Goal: Task Accomplishment & Management: Use online tool/utility

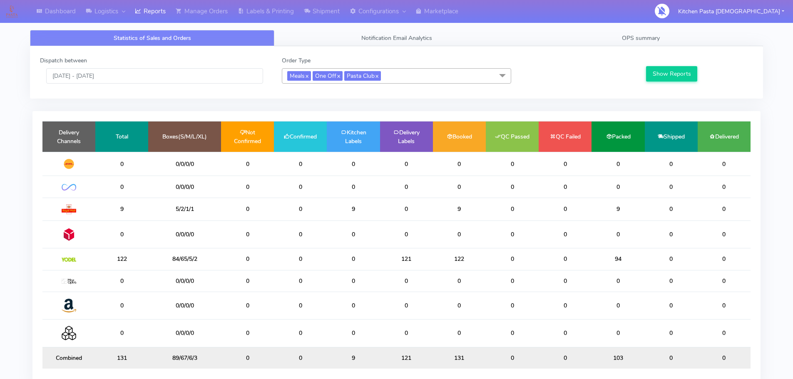
click at [396, 86] on div "Dispatch between [DATE] - [DATE] Order Type Meals x One Off x Pasta Club x Sele…" at bounding box center [396, 72] width 725 height 32
click at [389, 79] on span "Meals x One Off x Pasta Club x" at bounding box center [396, 75] width 229 height 15
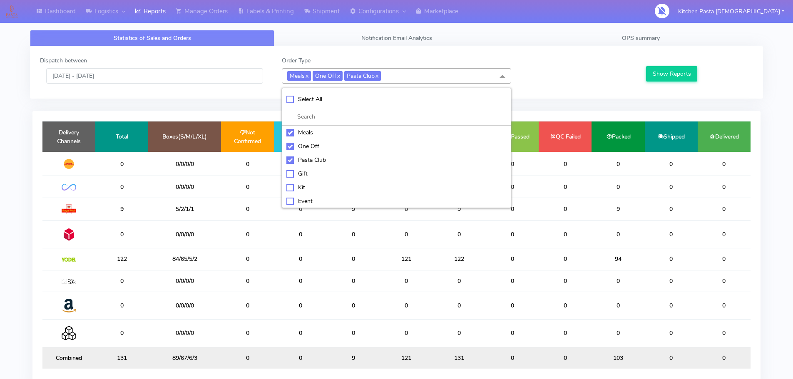
drag, startPoint x: 326, startPoint y: 105, endPoint x: 327, endPoint y: 101, distance: 4.5
click at [326, 104] on li "Select All" at bounding box center [396, 99] width 228 height 17
checkbox input "true"
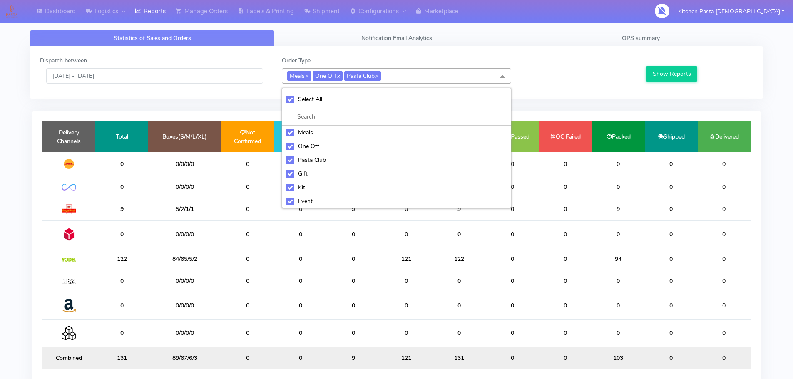
checkbox input "true"
click at [327, 101] on div "UnSelect All" at bounding box center [396, 99] width 220 height 9
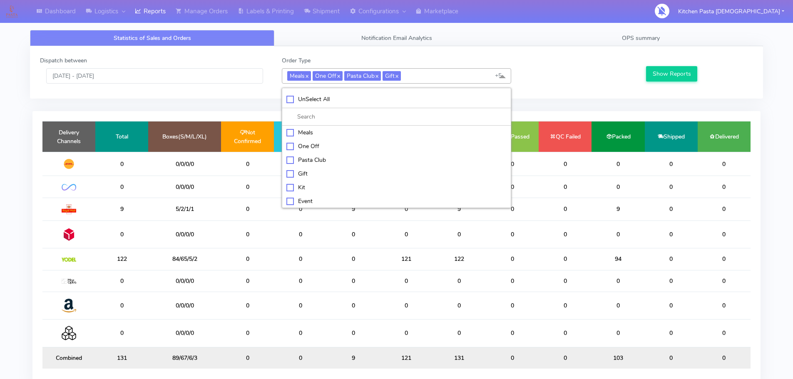
checkbox input "false"
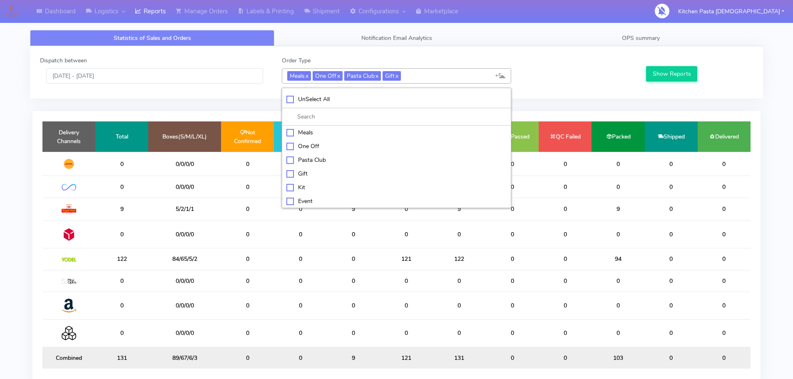
checkbox input "false"
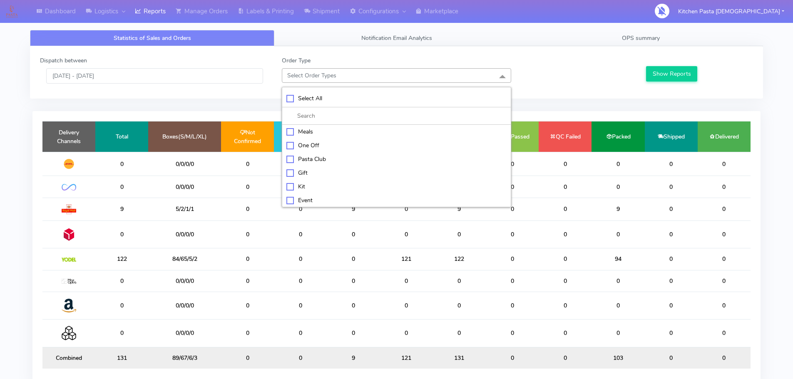
click at [312, 182] on li "Kit" at bounding box center [396, 187] width 228 height 14
checkbox input "true"
click at [303, 196] on div "ATAVI" at bounding box center [396, 200] width 220 height 9
checkbox input "true"
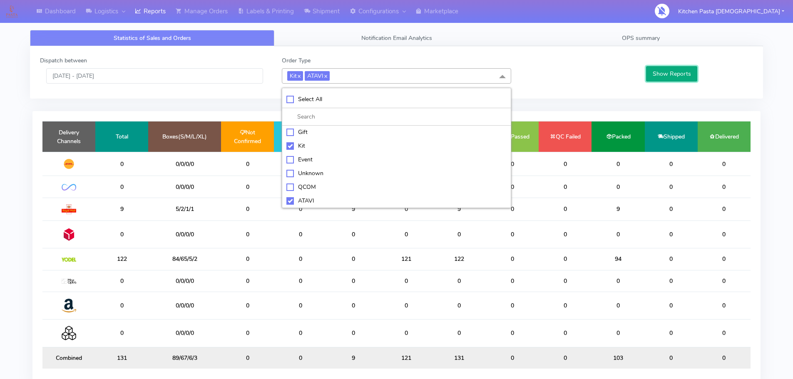
click at [669, 69] on button "Show Reports" at bounding box center [671, 73] width 51 height 15
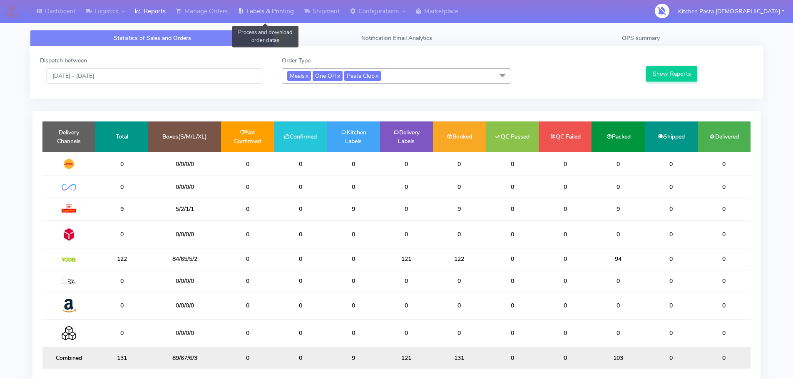
click at [282, 12] on link "Labels & Printing" at bounding box center [266, 11] width 66 height 23
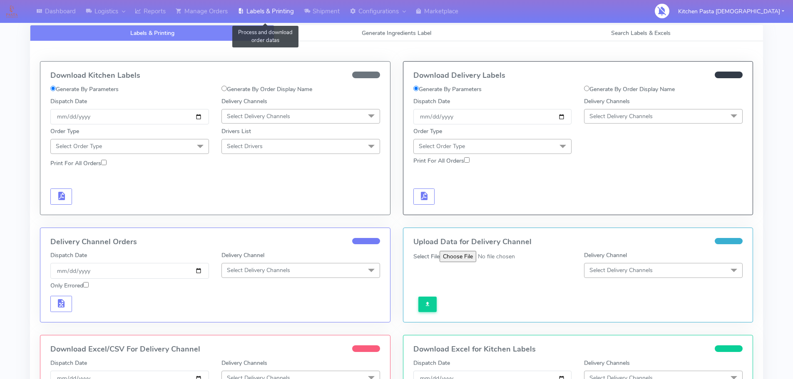
select select
click at [344, 39] on link "Generate Ingredients Label" at bounding box center [396, 33] width 244 height 16
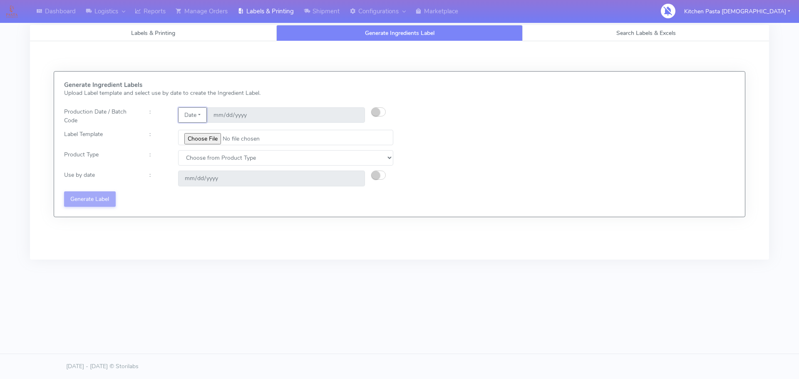
click at [197, 121] on button "Date" at bounding box center [192, 114] width 29 height 15
click at [381, 107] on button "button" at bounding box center [378, 111] width 15 height 9
click at [354, 116] on input "[DATE]" at bounding box center [286, 114] width 158 height 15
type input "[DATE]"
click at [189, 111] on button "Date" at bounding box center [192, 114] width 29 height 15
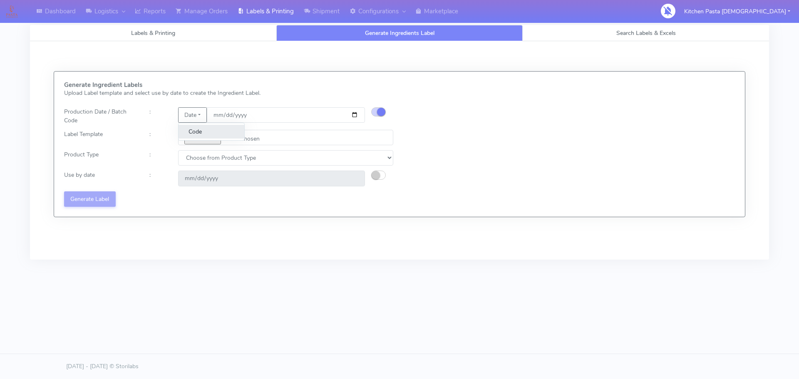
click at [201, 134] on link "Code" at bounding box center [212, 132] width 66 height 14
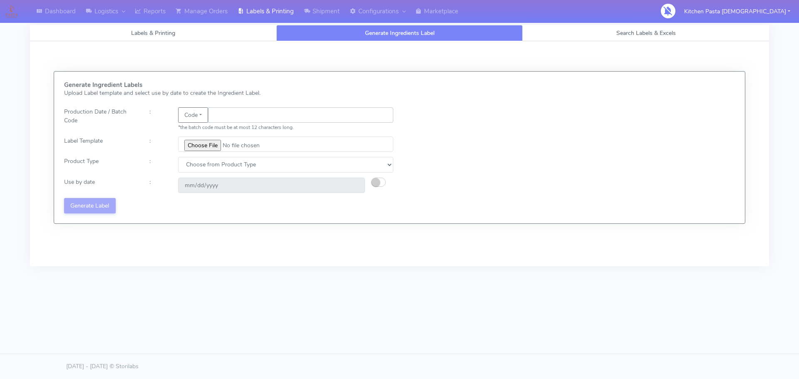
click at [226, 120] on input "text" at bounding box center [300, 114] width 185 height 15
type input "25268"
click at [206, 150] on input "file" at bounding box center [285, 143] width 215 height 15
type input "C:\fakepath\Beef & Chianti Lasagne 1 v3.jpg"
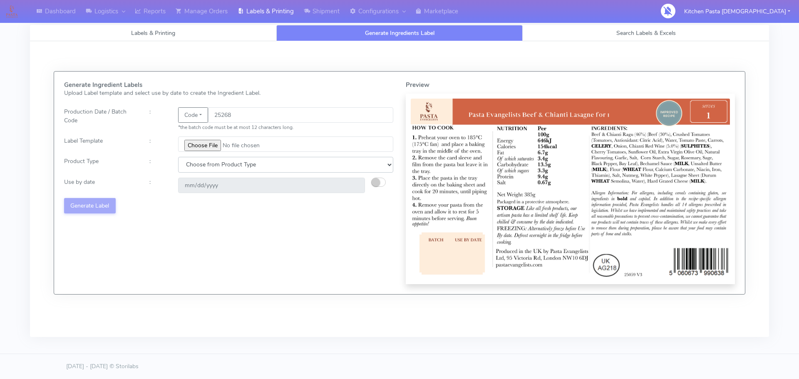
drag, startPoint x: 220, startPoint y: 165, endPoint x: 214, endPoint y: 170, distance: 7.7
click at [220, 165] on select "Choose from Product Type ECOM ERETAIL CIRCULAR CIRC_DESERTS LASAGNE" at bounding box center [285, 164] width 215 height 15
select select "4"
click at [178, 157] on select "Choose from Product Type ECOM ERETAIL CIRCULAR CIRC_DESERTS LASAGNE" at bounding box center [285, 164] width 215 height 15
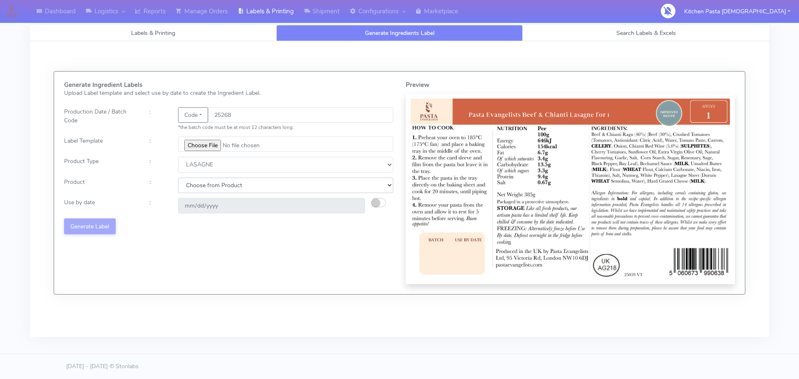
drag, startPoint x: 205, startPoint y: 186, endPoint x: 203, endPoint y: 191, distance: 6.0
click at [205, 186] on select "Choose from Product LASAGNE" at bounding box center [285, 185] width 215 height 15
select select "0"
click at [178, 178] on select "Choose from Product LASAGNE" at bounding box center [285, 185] width 215 height 15
click at [375, 203] on small "button" at bounding box center [376, 202] width 8 height 8
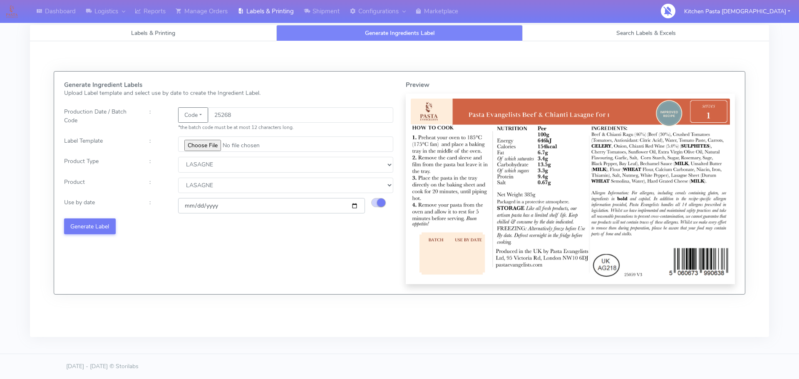
click at [356, 206] on input "[DATE]" at bounding box center [271, 205] width 187 height 15
type input "[DATE]"
click at [95, 225] on button "Generate Label" at bounding box center [90, 225] width 52 height 15
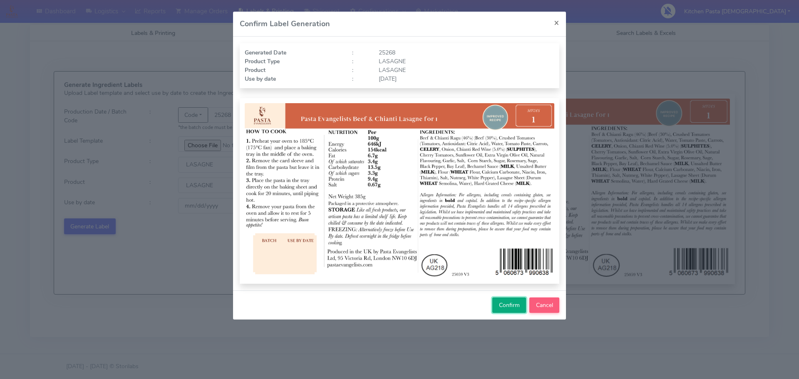
click at [499, 306] on span "Confirm" at bounding box center [509, 305] width 21 height 8
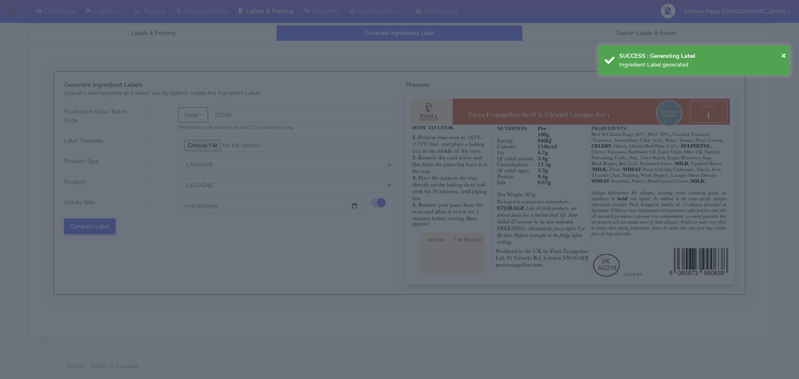
select select
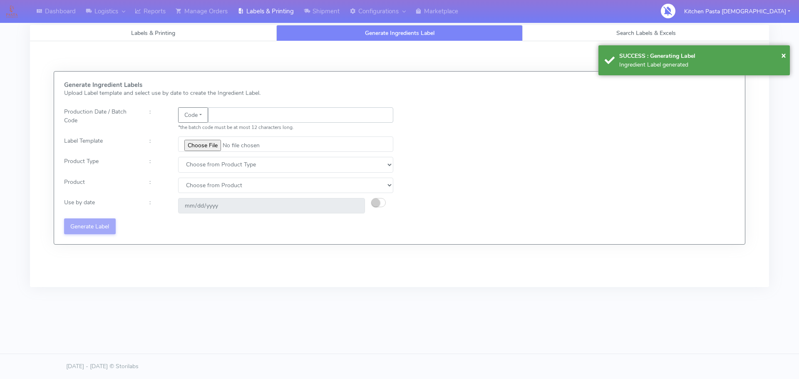
click at [244, 118] on input "text" at bounding box center [300, 114] width 185 height 15
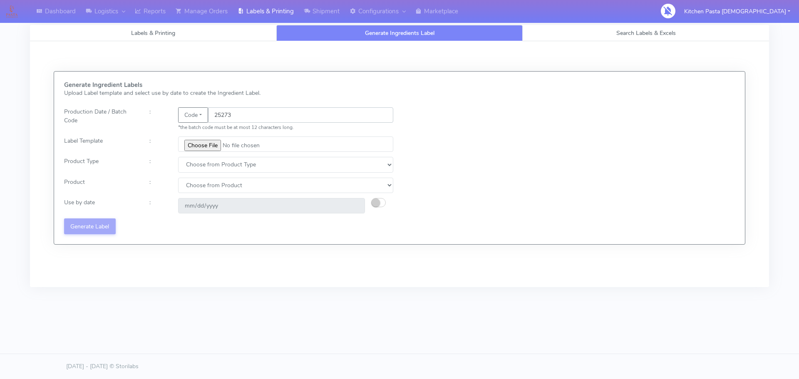
type input "25273"
click at [194, 140] on input "file" at bounding box center [285, 143] width 215 height 15
type input "C:\fakepath\Beef & Chianti Lasagne 1 v3.jpg"
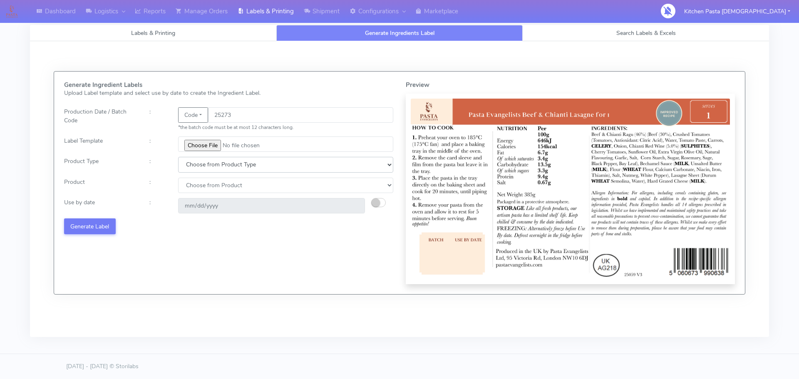
drag, startPoint x: 202, startPoint y: 168, endPoint x: 200, endPoint y: 172, distance: 5.2
click at [202, 168] on select "Choose from Product Type ECOM ERETAIL CIRCULAR CIRC_DESERTS LASAGNE" at bounding box center [285, 164] width 215 height 15
select select "4"
click at [178, 157] on select "Choose from Product Type ECOM ERETAIL CIRCULAR CIRC_DESERTS LASAGNE" at bounding box center [285, 164] width 215 height 15
click at [197, 192] on select "Choose from Product LASAGNE" at bounding box center [285, 185] width 215 height 15
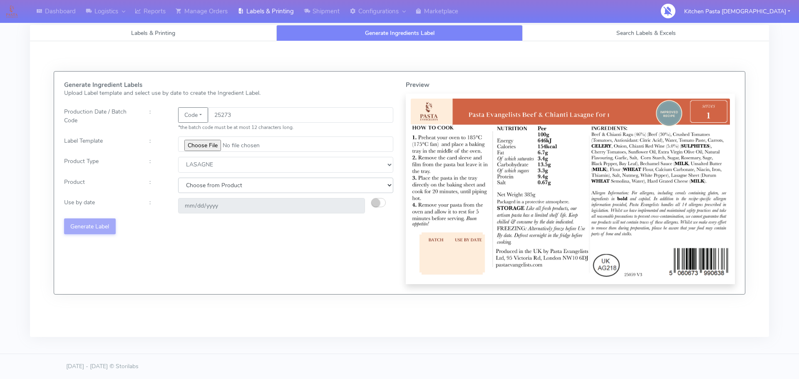
select select "0"
click at [178, 178] on select "Choose from Product LASAGNE" at bounding box center [285, 185] width 215 height 15
click at [379, 201] on small "button" at bounding box center [376, 202] width 8 height 8
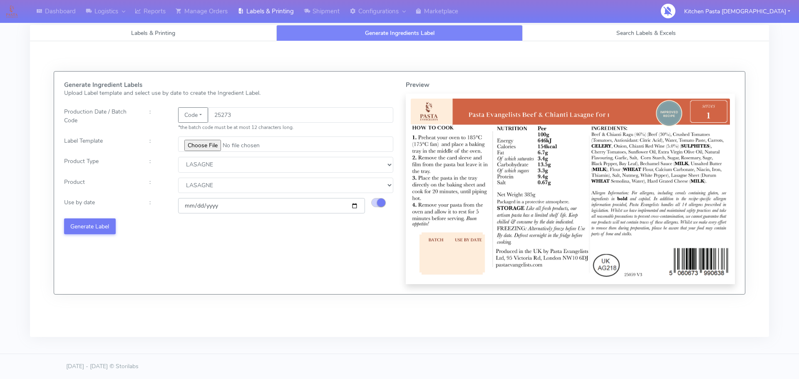
drag, startPoint x: 354, startPoint y: 207, endPoint x: 347, endPoint y: 212, distance: 8.1
click at [352, 208] on input "[DATE]" at bounding box center [271, 205] width 187 height 15
type input "[DATE]"
click at [98, 228] on button "Generate Label" at bounding box center [90, 225] width 52 height 15
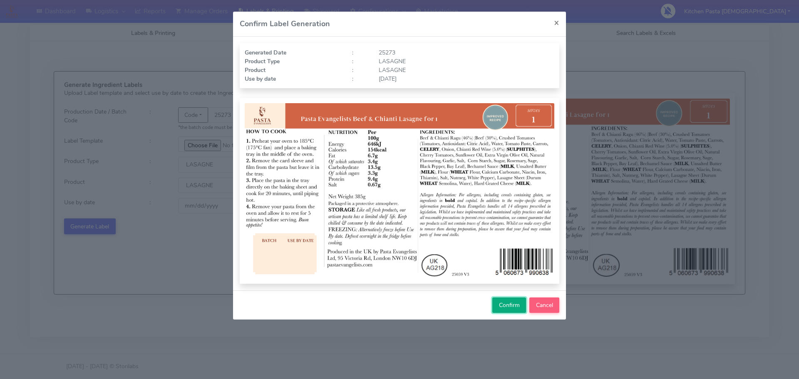
click at [505, 308] on span "Confirm" at bounding box center [509, 305] width 21 height 8
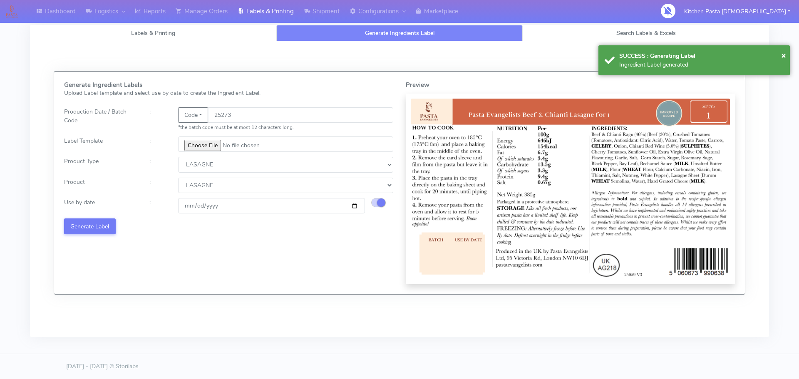
select select
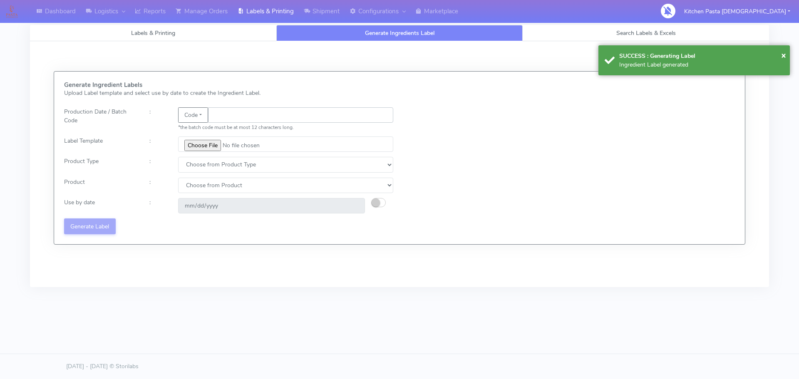
click at [218, 115] on input "text" at bounding box center [300, 114] width 185 height 15
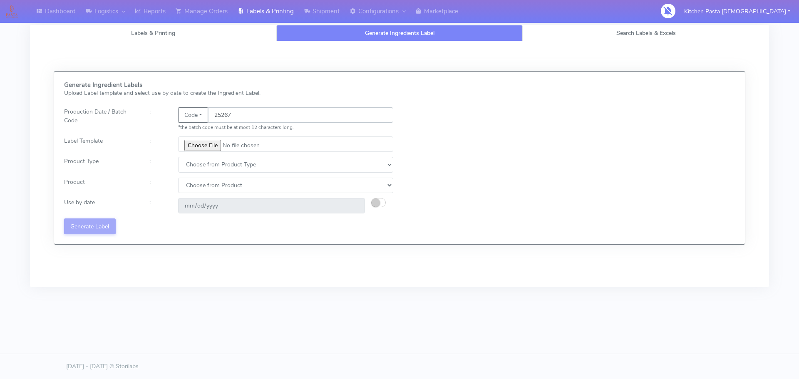
type input "25267"
click at [204, 144] on input "file" at bounding box center [285, 143] width 215 height 15
type input "C:\fakepath\Pasta Evangelists truffle mac & cheese for 1_V2.jpg"
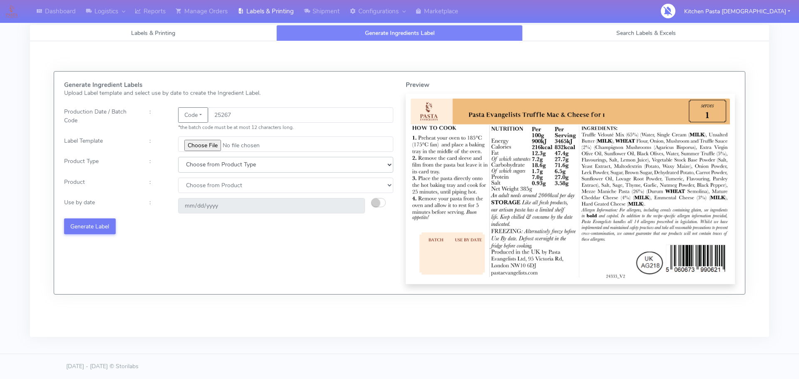
click at [199, 169] on select "Choose from Product Type ECOM ERETAIL CIRCULAR CIRC_DESERTS LASAGNE" at bounding box center [285, 164] width 215 height 15
select select "4"
click at [178, 157] on select "Choose from Product Type ECOM ERETAIL CIRCULAR CIRC_DESERTS LASAGNE" at bounding box center [285, 164] width 215 height 15
drag, startPoint x: 198, startPoint y: 183, endPoint x: 199, endPoint y: 193, distance: 10.0
click at [198, 183] on select "Choose from Product LASAGNE" at bounding box center [285, 185] width 215 height 15
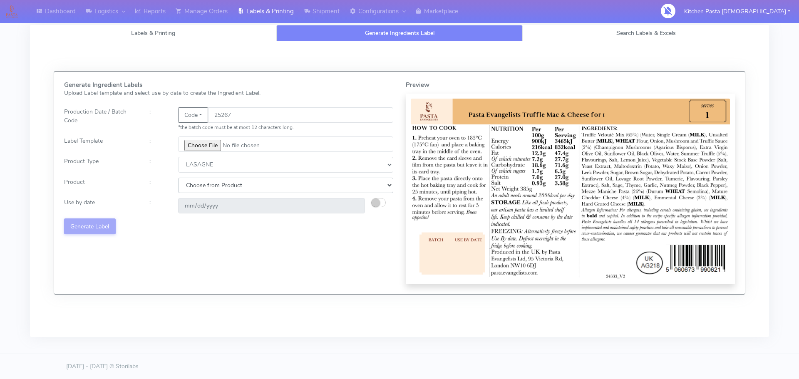
select select "0"
click at [178, 178] on select "Choose from Product LASAGNE" at bounding box center [285, 185] width 215 height 15
click at [374, 205] on small "button" at bounding box center [376, 202] width 8 height 8
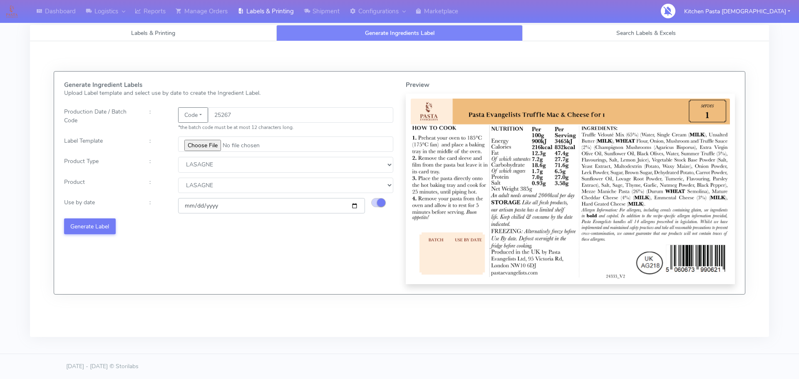
click at [352, 205] on input "[DATE]" at bounding box center [271, 205] width 187 height 15
type input "[DATE]"
click at [115, 223] on button "Generate Label" at bounding box center [90, 225] width 52 height 15
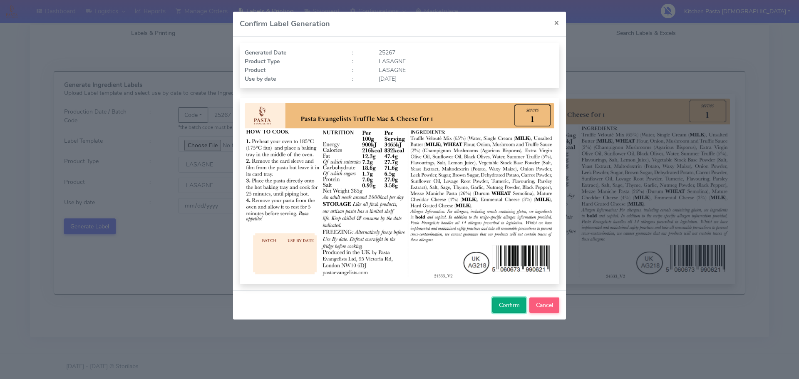
click at [520, 313] on button "Confirm" at bounding box center [509, 305] width 34 height 15
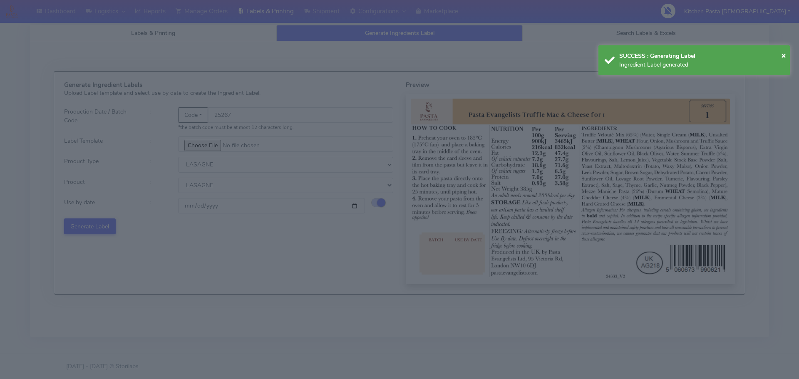
select select
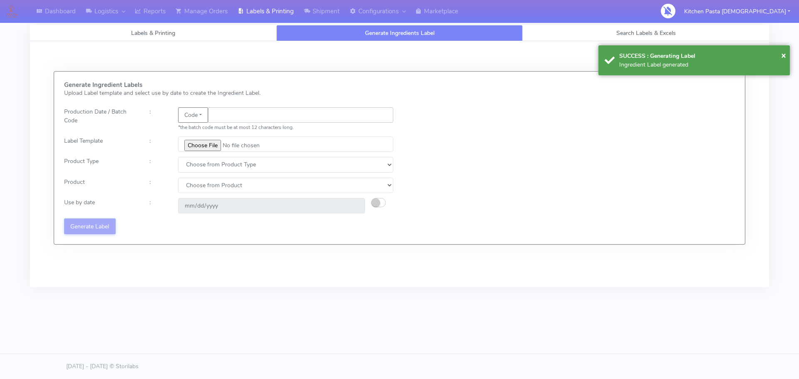
click at [242, 119] on input "text" at bounding box center [300, 114] width 185 height 15
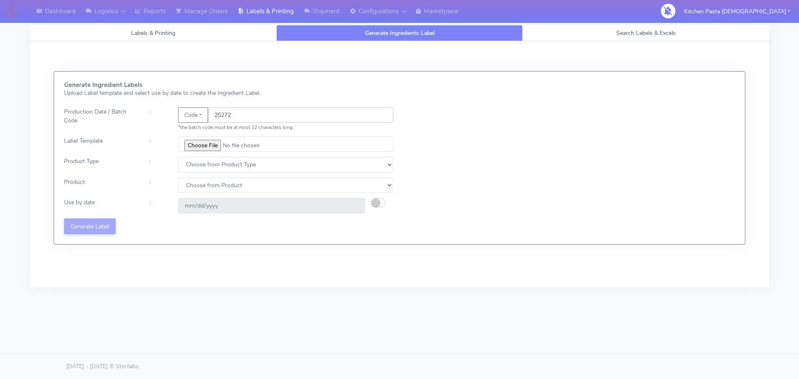
type input "25272"
click at [199, 140] on input "file" at bounding box center [285, 143] width 215 height 15
type input "C:\fakepath\Spicy Prawn Mac and Cheese v1.jpg"
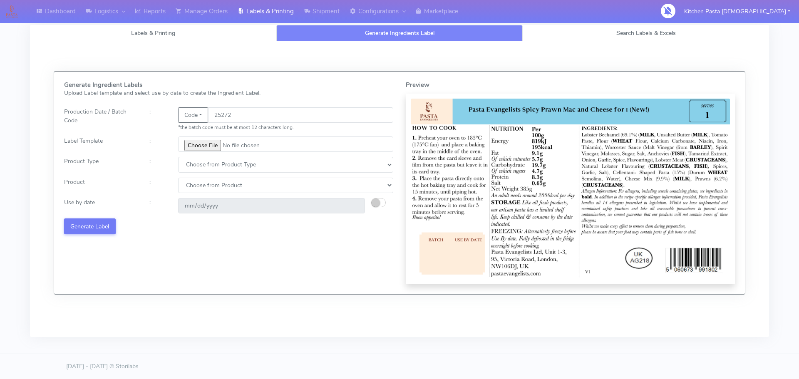
click at [204, 174] on div "Generate Ingredient Labels Upload Label template and select use by date to crea…" at bounding box center [229, 183] width 342 height 203
click at [205, 168] on select "Choose from Product Type ECOM ERETAIL CIRCULAR CIRC_DESERTS LASAGNE" at bounding box center [285, 164] width 215 height 15
select select "4"
click at [178, 157] on select "Choose from Product Type ECOM ERETAIL CIRCULAR CIRC_DESERTS LASAGNE" at bounding box center [285, 164] width 215 height 15
click at [200, 192] on select "Choose from Product LASAGNE" at bounding box center [285, 185] width 215 height 15
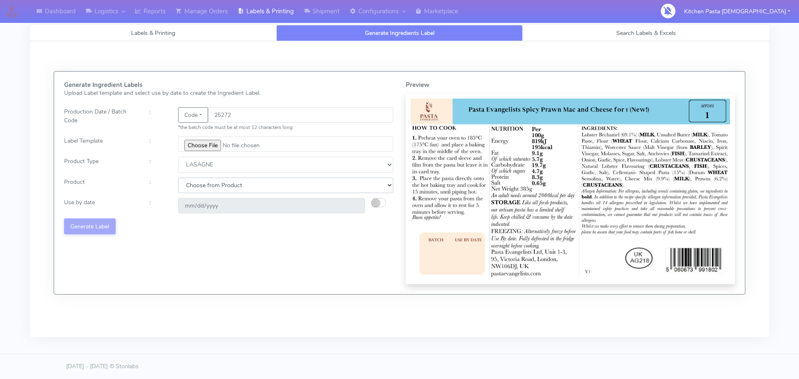
select select "0"
click at [178, 178] on select "Choose from Product LASAGNE" at bounding box center [285, 185] width 215 height 15
click at [377, 201] on small "button" at bounding box center [376, 202] width 8 height 8
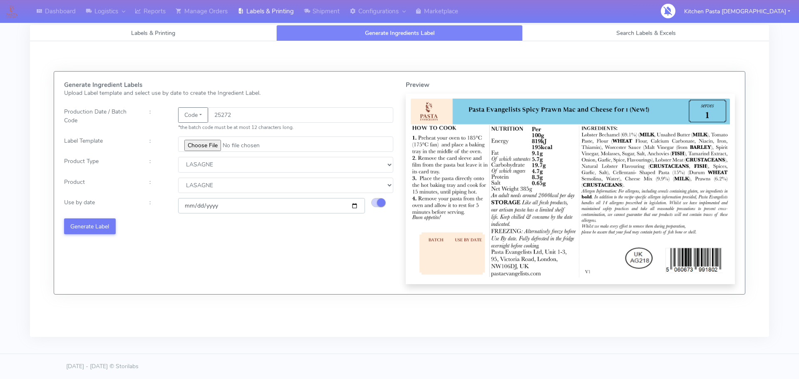
click at [356, 205] on input "[DATE]" at bounding box center [271, 205] width 187 height 15
type input "[DATE]"
click at [97, 227] on button "Generate Label" at bounding box center [90, 225] width 52 height 15
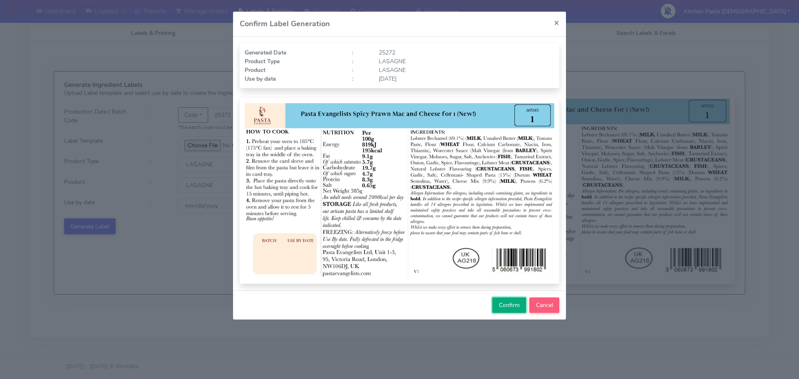
click at [502, 307] on span "Confirm" at bounding box center [509, 305] width 21 height 8
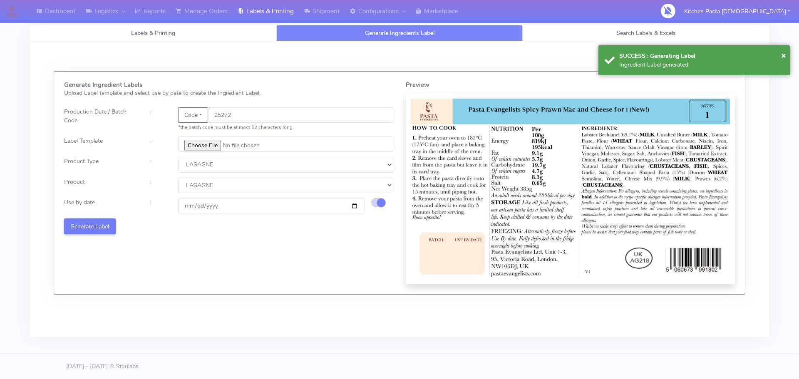
select select
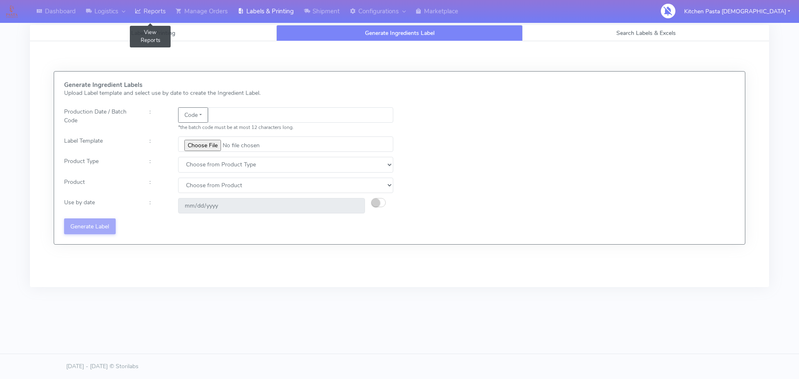
click at [159, 19] on link "Reports" at bounding box center [150, 11] width 41 height 23
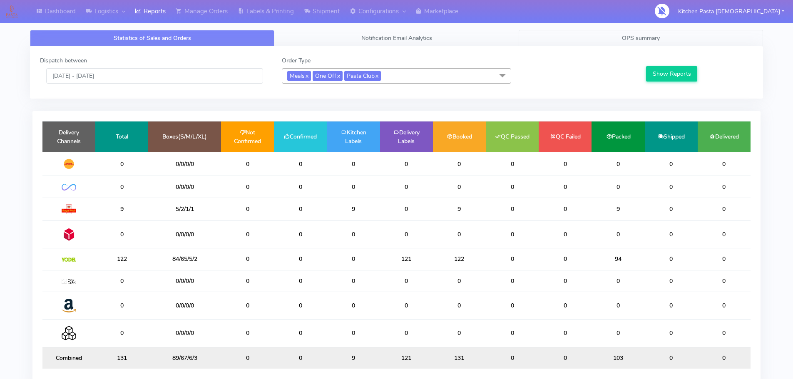
click at [642, 42] on span "OPS summary" at bounding box center [641, 38] width 38 height 8
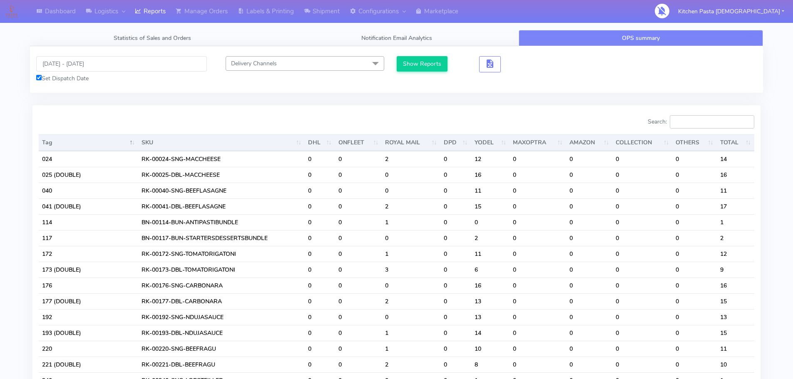
click at [684, 122] on input "Search:" at bounding box center [712, 121] width 84 height 13
click at [88, 61] on input "[DATE] - [DATE]" at bounding box center [121, 63] width 171 height 15
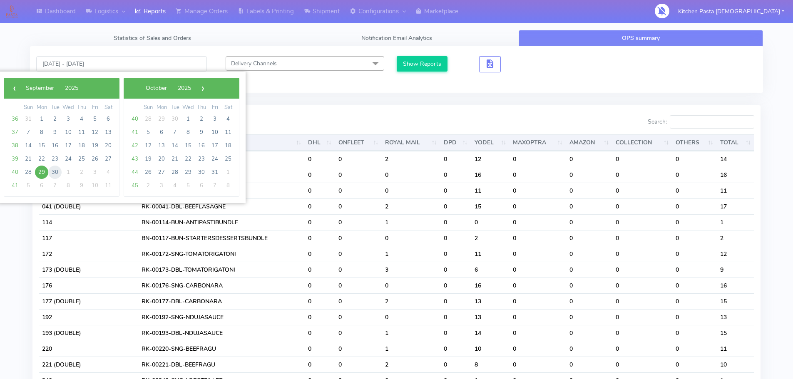
click at [53, 169] on span "30" at bounding box center [54, 172] width 13 height 13
type input "[DATE] - [DATE]"
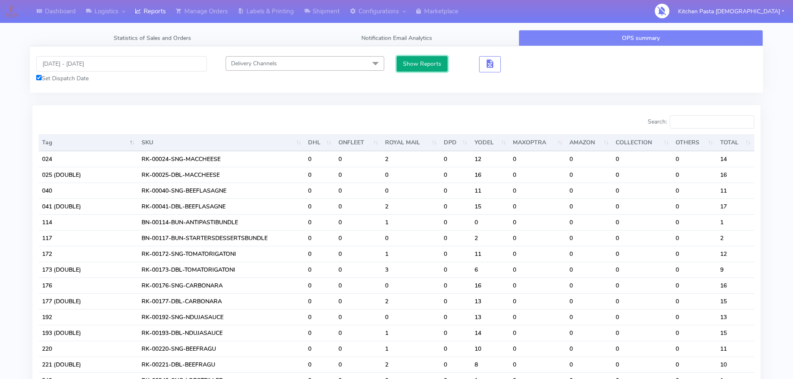
click at [435, 62] on button "Show Reports" at bounding box center [422, 63] width 51 height 15
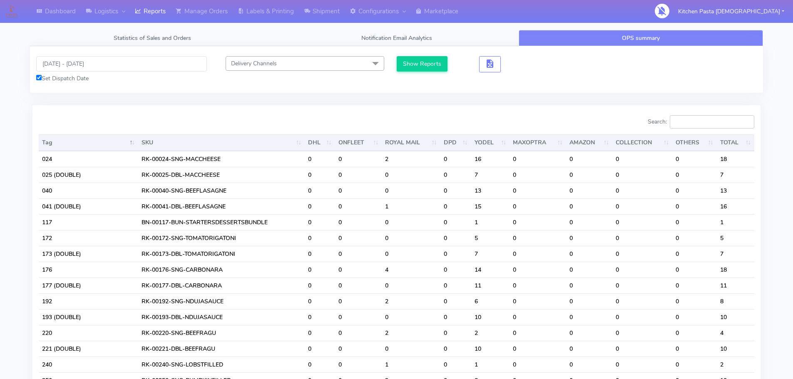
click at [685, 120] on input "Search:" at bounding box center [712, 121] width 84 height 13
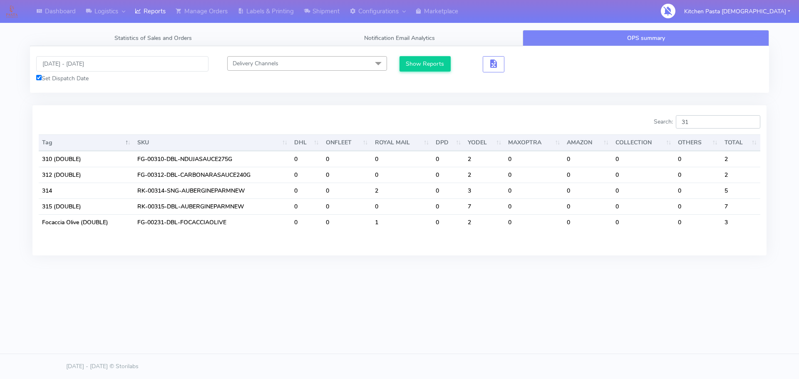
type input "3"
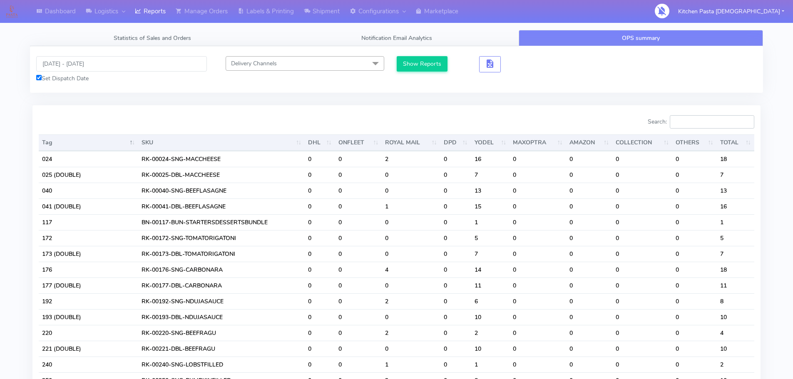
click at [719, 122] on input "Search:" at bounding box center [712, 121] width 84 height 13
click at [262, 18] on link "Labels & Printing" at bounding box center [266, 11] width 66 height 23
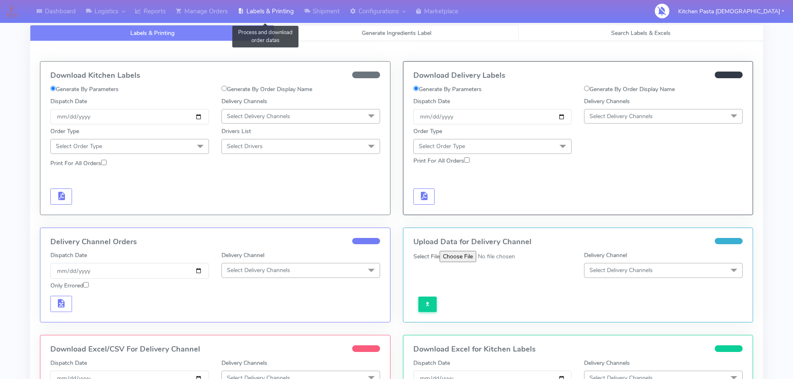
select select
drag, startPoint x: 317, startPoint y: 32, endPoint x: 267, endPoint y: 95, distance: 80.8
click at [318, 33] on link "Generate Ingredients Label" at bounding box center [396, 33] width 244 height 16
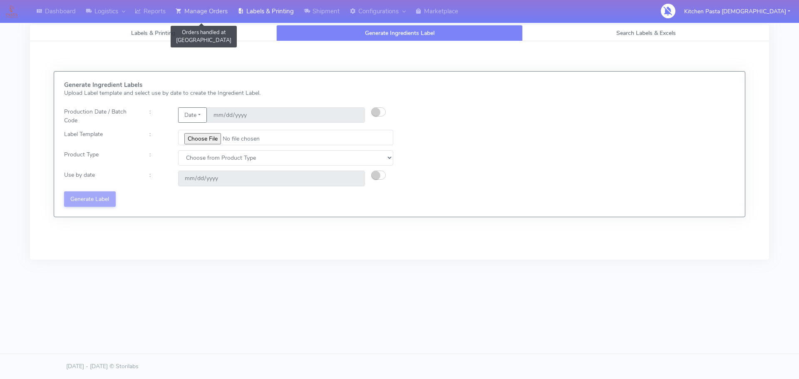
click at [173, 14] on link "Manage Orders" at bounding box center [202, 11] width 62 height 23
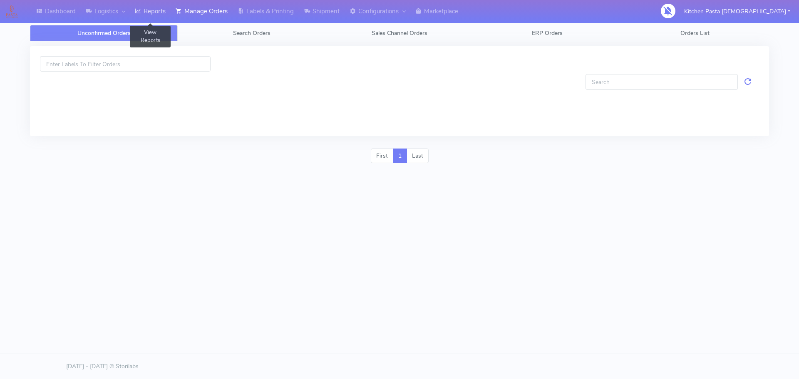
click at [154, 11] on link "Reports" at bounding box center [150, 11] width 41 height 23
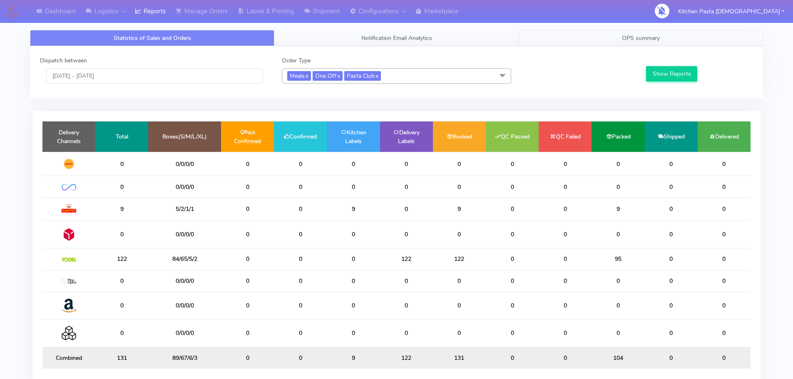
click at [637, 36] on span "OPS summary" at bounding box center [641, 38] width 38 height 8
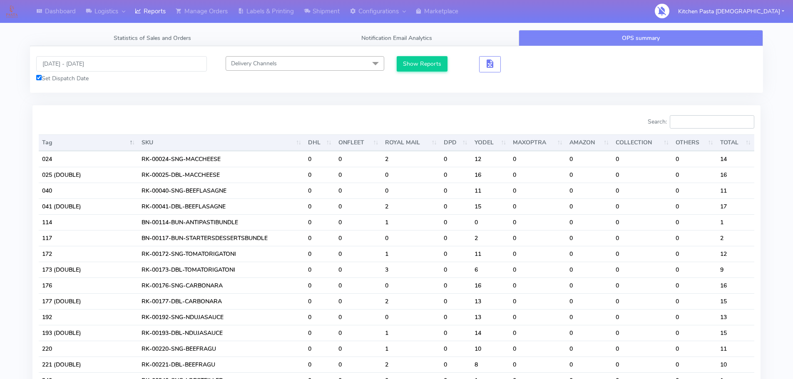
click at [686, 121] on input "Search:" at bounding box center [712, 121] width 84 height 13
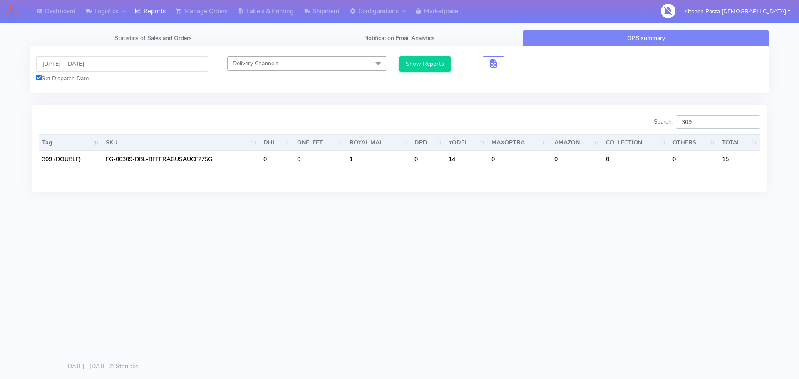
type input "309"
click at [268, 12] on link "Labels & Printing" at bounding box center [266, 11] width 66 height 23
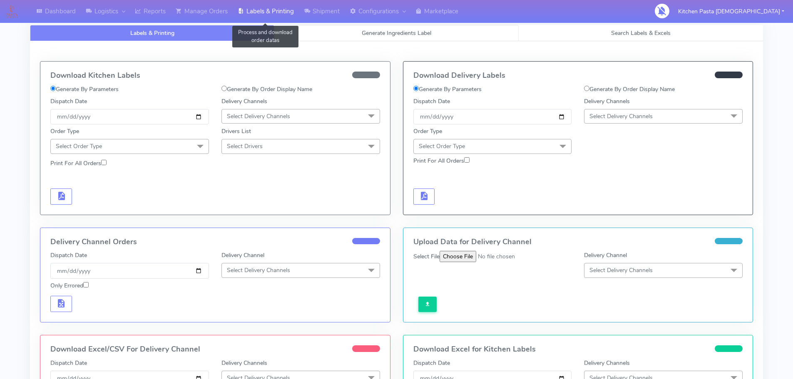
select select
click at [325, 35] on link "Generate Ingredients Label" at bounding box center [396, 33] width 244 height 16
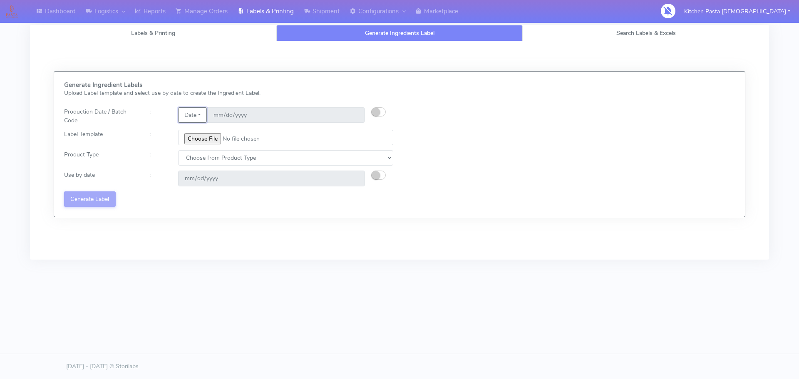
click at [190, 114] on button "Date" at bounding box center [192, 114] width 29 height 15
click at [203, 135] on link "Code" at bounding box center [212, 132] width 66 height 14
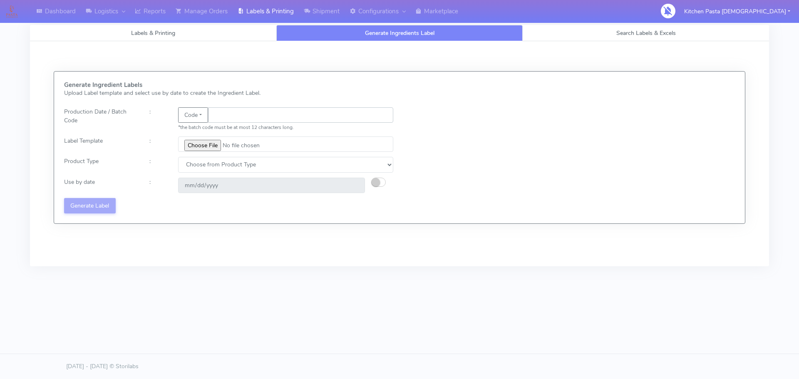
click at [227, 114] on input "text" at bounding box center [300, 114] width 185 height 15
type input "25274"
click at [196, 143] on input "file" at bounding box center [285, 143] width 215 height 15
type input "C:\fakepath\Beef & Chianti Lasagne 1 v3.jpg"
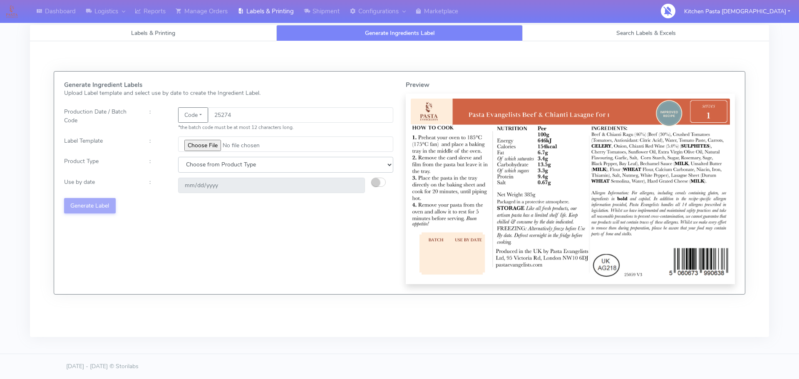
click at [213, 167] on select "Choose from Product Type ECOM ERETAIL CIRCULAR CIRC_DESERTS LASAGNE" at bounding box center [285, 164] width 215 height 15
select select "4"
click at [178, 157] on select "Choose from Product Type ECOM ERETAIL CIRCULAR CIRC_DESERTS LASAGNE" at bounding box center [285, 164] width 215 height 15
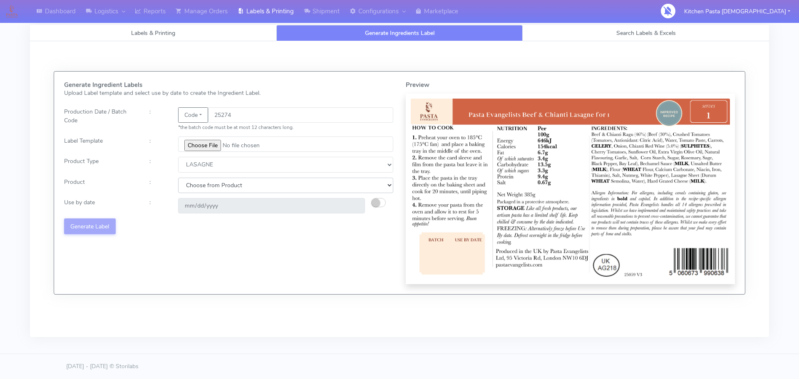
click at [203, 188] on select "Choose from Product LASAGNE" at bounding box center [285, 185] width 215 height 15
select select "0"
click at [178, 178] on select "Choose from Product LASAGNE" at bounding box center [285, 185] width 215 height 15
click at [380, 203] on button "button" at bounding box center [378, 202] width 15 height 9
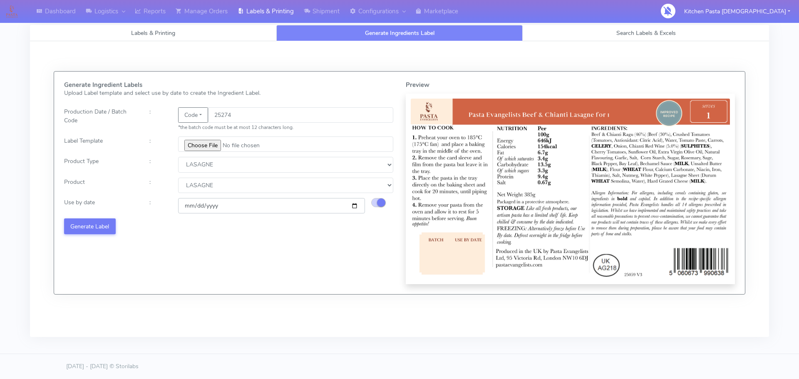
click at [352, 206] on input "[DATE]" at bounding box center [271, 205] width 187 height 15
type input "[DATE]"
click at [110, 222] on button "Generate Label" at bounding box center [90, 225] width 52 height 15
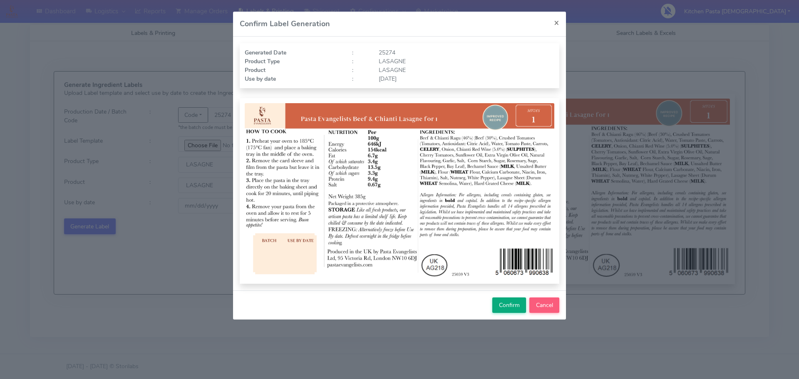
click at [508, 297] on div "Confirm Cancel" at bounding box center [399, 304] width 333 height 29
click at [509, 302] on span "Confirm" at bounding box center [509, 305] width 21 height 8
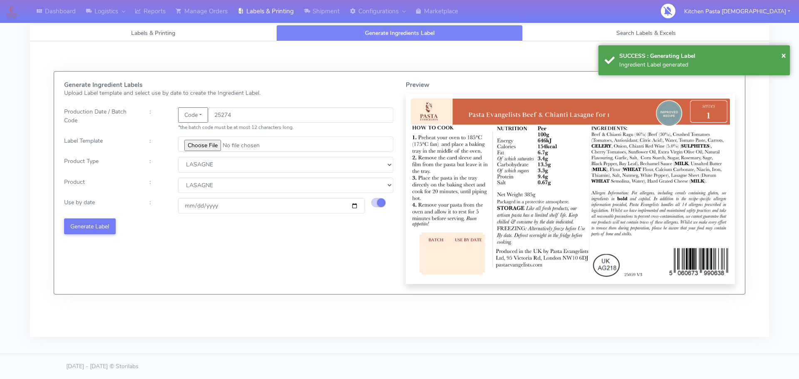
select select
